Goal: Find specific page/section: Find specific page/section

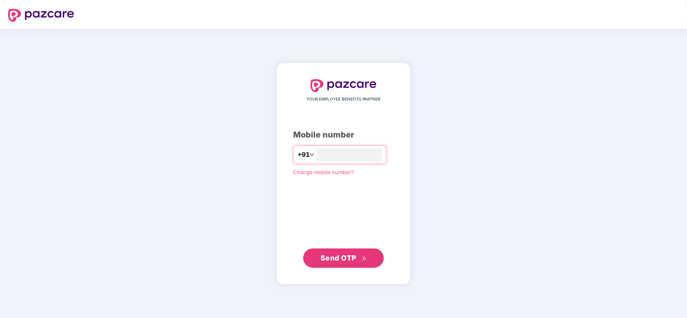
type input "**********"
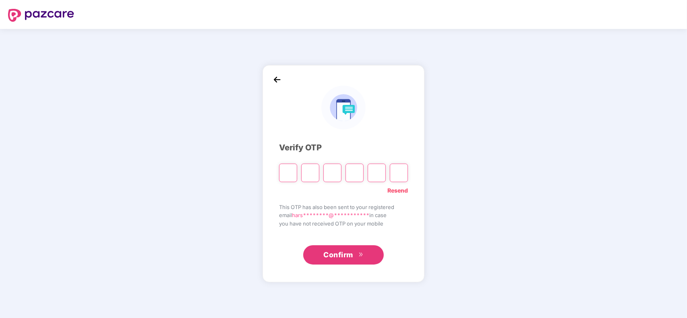
type input "*"
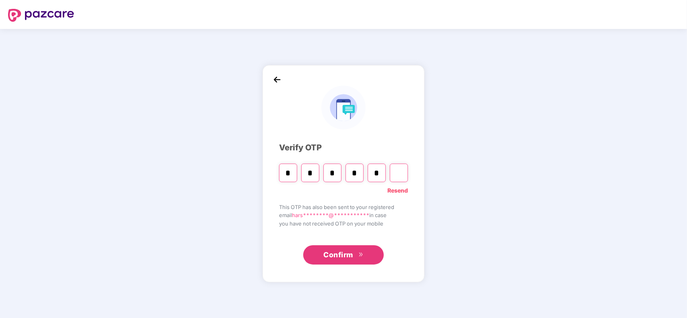
type input "*"
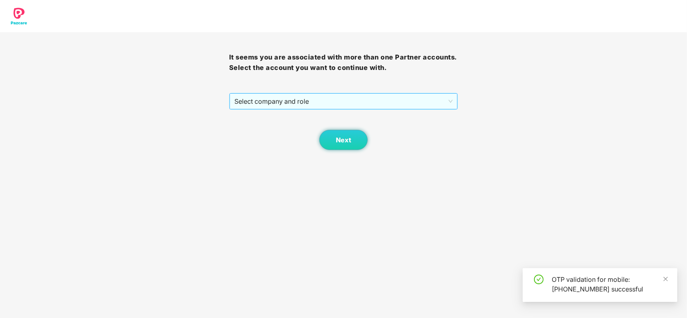
click at [388, 101] on span "Select company and role" at bounding box center [343, 101] width 219 height 15
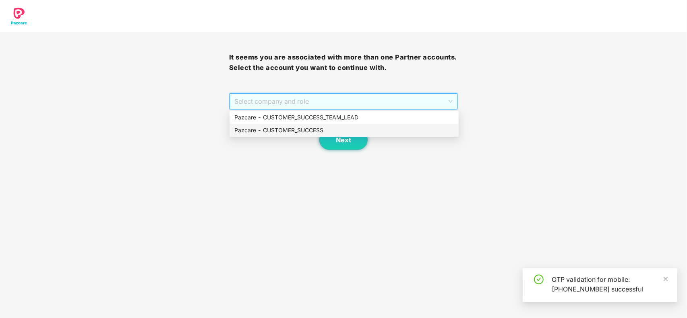
click at [307, 126] on div "Pazcare - CUSTOMER_SUCCESS" at bounding box center [343, 130] width 219 height 9
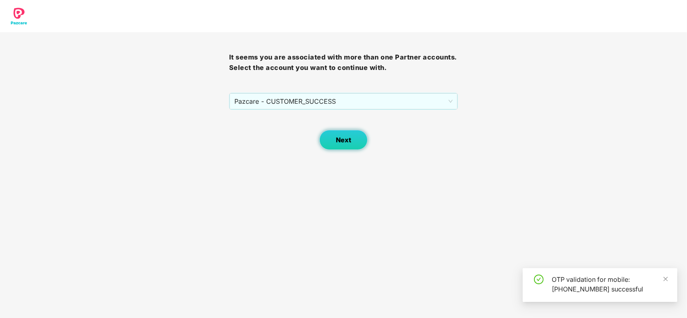
click at [334, 142] on button "Next" at bounding box center [343, 140] width 48 height 20
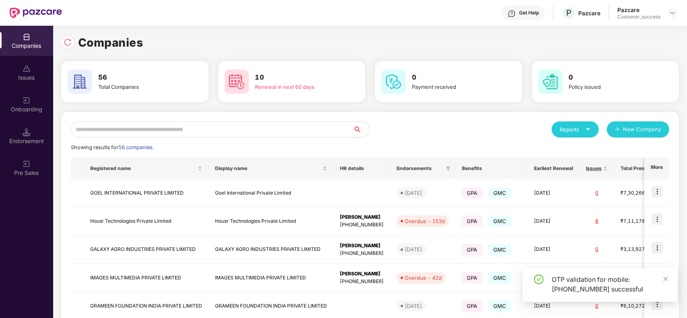
click at [224, 130] on input "text" at bounding box center [212, 130] width 282 height 16
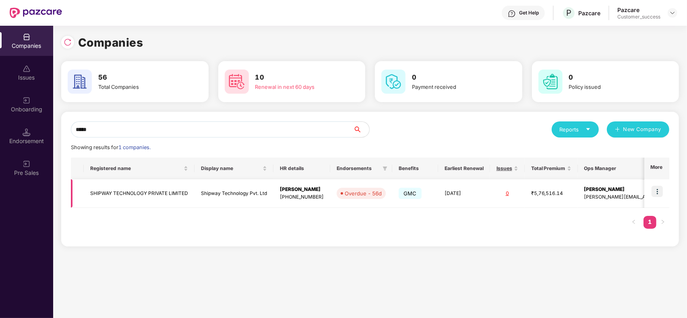
type input "*****"
click at [215, 180] on td "Shipway Technology Pvt. Ltd" at bounding box center [233, 194] width 79 height 29
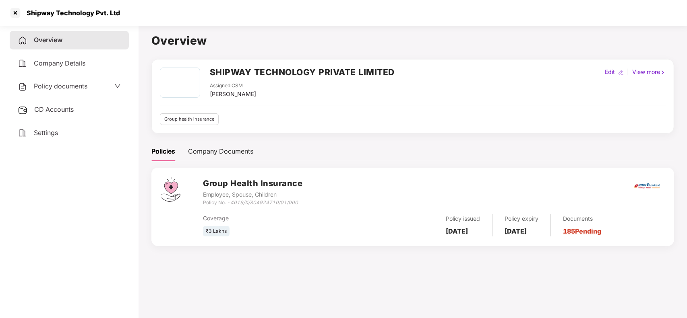
click at [629, 254] on div "Group Health Insurance Employee, Spouse, Children Policy No. - 4016/X/304924710…" at bounding box center [412, 212] width 522 height 88
click at [596, 237] on div "Documents 185 Pending" at bounding box center [576, 226] width 50 height 22
click at [596, 233] on link "185 Pending" at bounding box center [582, 231] width 38 height 8
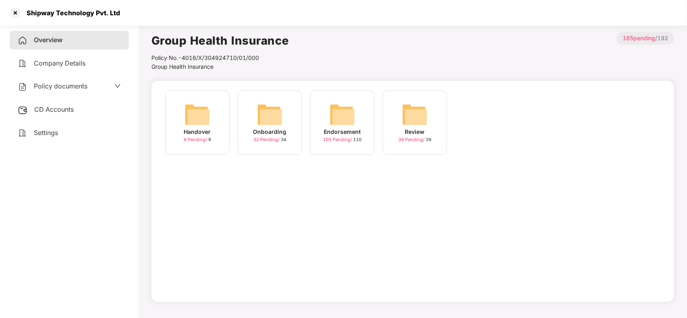
click at [272, 137] on span "32 Pending /" at bounding box center [266, 140] width 27 height 6
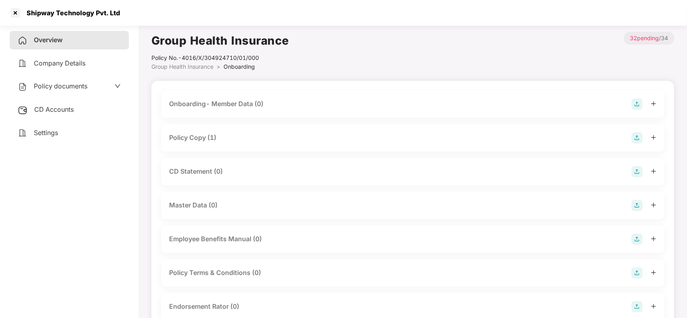
click at [222, 136] on div "Policy Copy (1)" at bounding box center [412, 137] width 487 height 11
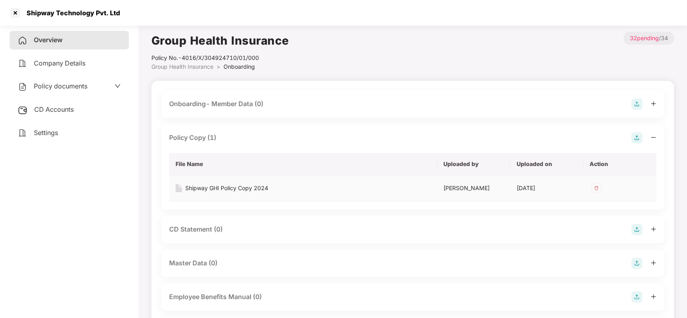
click at [196, 188] on div "Shipway GHI Policy Copy 2024" at bounding box center [226, 188] width 83 height 9
